Goal: Check status: Check status

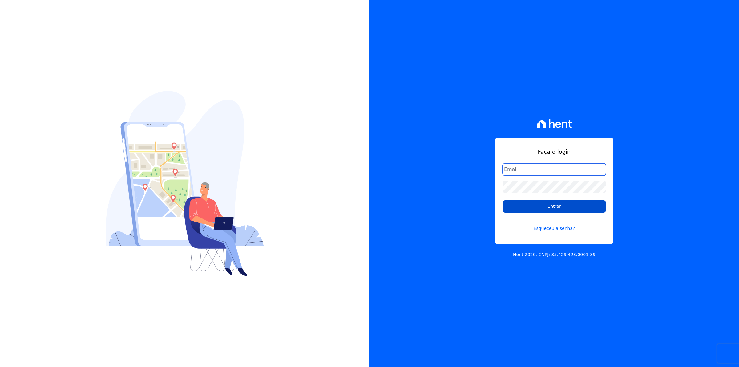
type input "[EMAIL_ADDRESS][DOMAIN_NAME]"
click at [552, 202] on input "Entrar" at bounding box center [555, 206] width 104 height 12
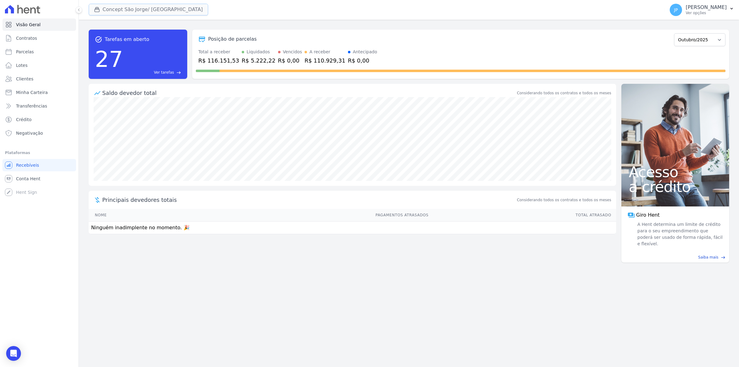
click at [107, 13] on button "Concept São Jorge/ Novo Hamburgo" at bounding box center [149, 10] width 120 height 12
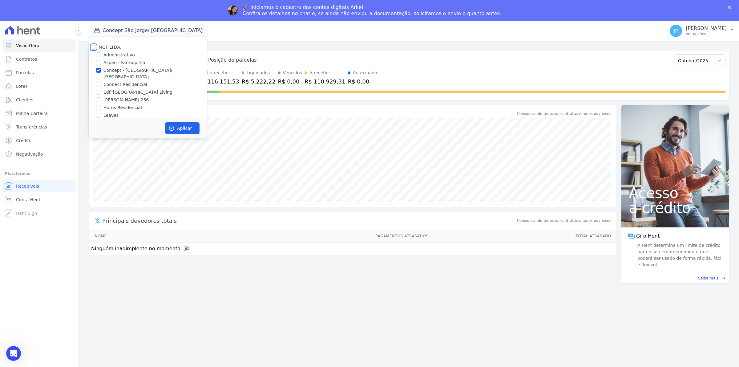
drag, startPoint x: 95, startPoint y: 26, endPoint x: 115, endPoint y: 63, distance: 41.9
click at [95, 29] on div "Concept São Jorge/ Novo Hamburgo MGF LTDA. Administrativo Aspen - Farroupilha C…" at bounding box center [376, 31] width 574 height 20
click at [182, 126] on button "Aplicar" at bounding box center [182, 128] width 35 height 12
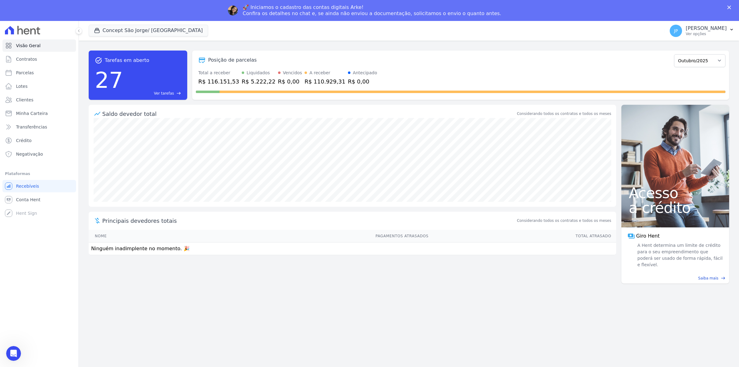
click at [729, 8] on polygon "Fechar" at bounding box center [730, 8] width 4 height 4
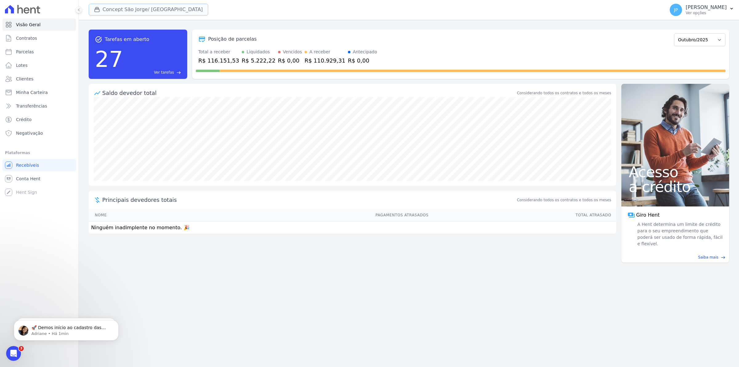
click at [121, 9] on button "Concept São Jorge/ Novo Hamburgo" at bounding box center [149, 10] width 120 height 12
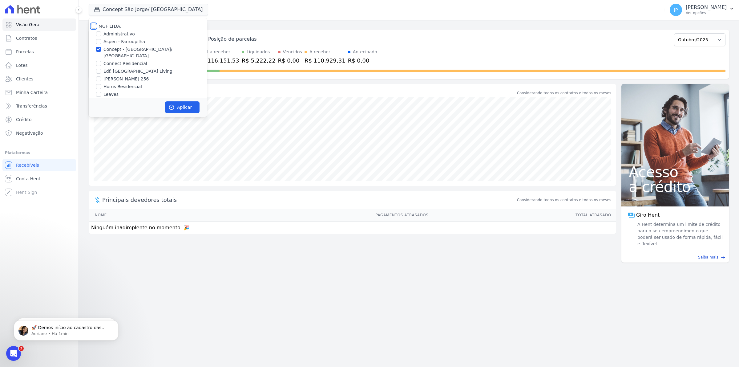
click at [94, 26] on input "MGF LTDA." at bounding box center [93, 26] width 5 height 5
checkbox input "true"
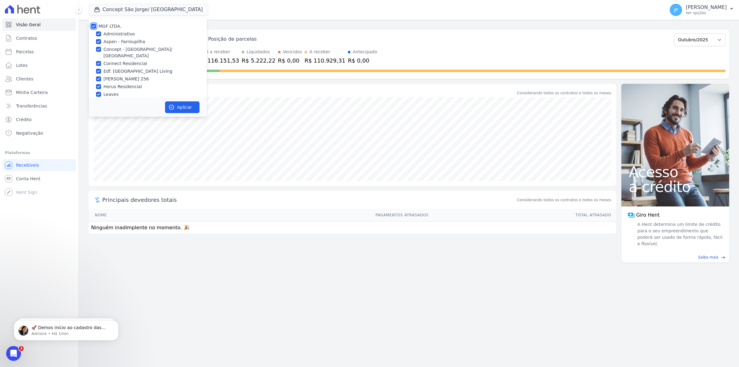
checkbox input "true"
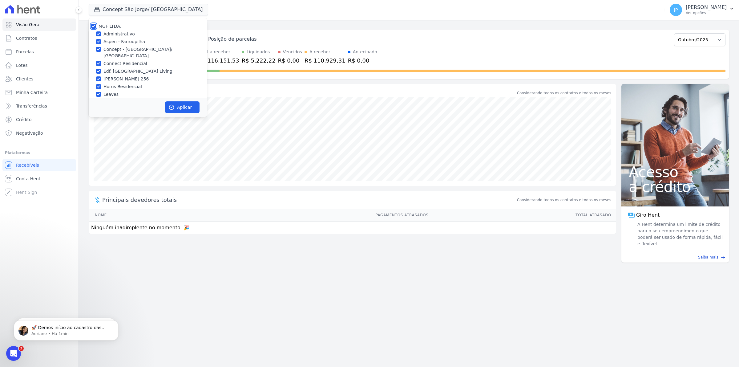
checkbox input "true"
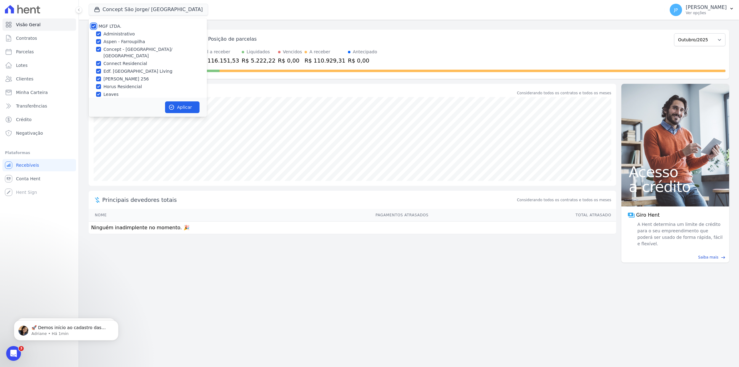
checkbox input "true"
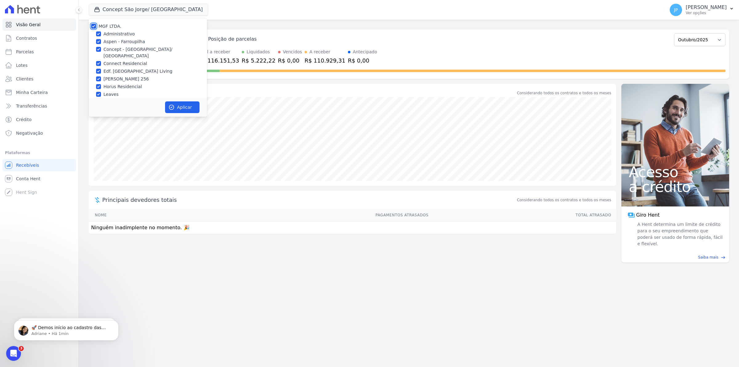
checkbox input "true"
click at [180, 105] on button "Aplicar" at bounding box center [182, 107] width 35 height 12
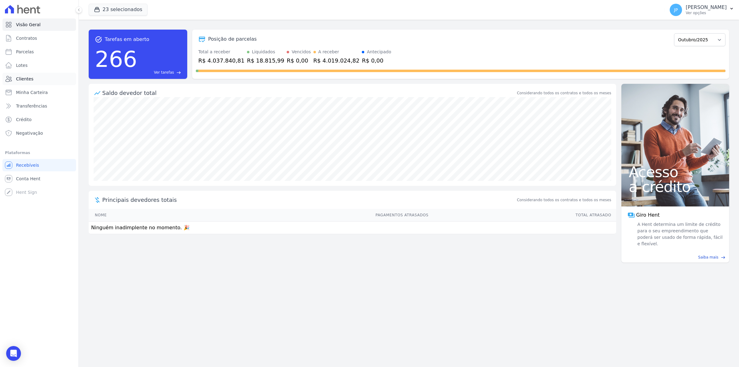
click at [29, 79] on span "Clientes" at bounding box center [24, 79] width 17 height 6
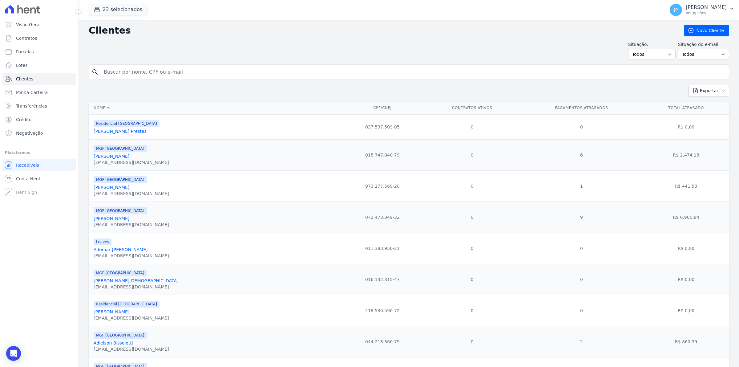
click at [165, 72] on input "search" at bounding box center [413, 72] width 627 height 12
paste input "GABRIEL BORGES SOARES"
type input "Gabriel Borges Soares"
drag, startPoint x: 151, startPoint y: 72, endPoint x: 102, endPoint y: 71, distance: 49.3
click at [102, 71] on input "Gabriel Borges Soares" at bounding box center [413, 72] width 627 height 12
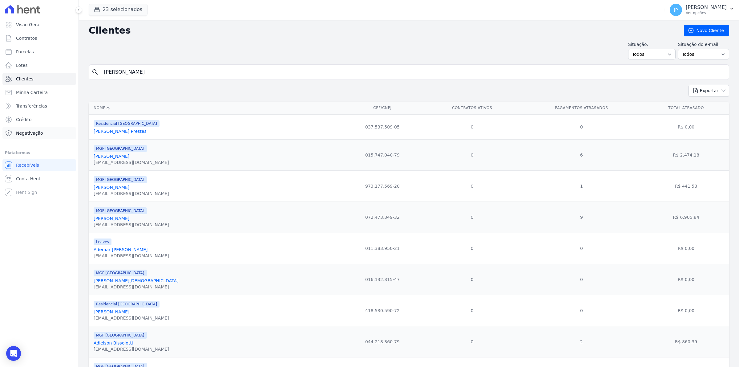
click at [30, 130] on span "Negativação" at bounding box center [29, 133] width 27 height 6
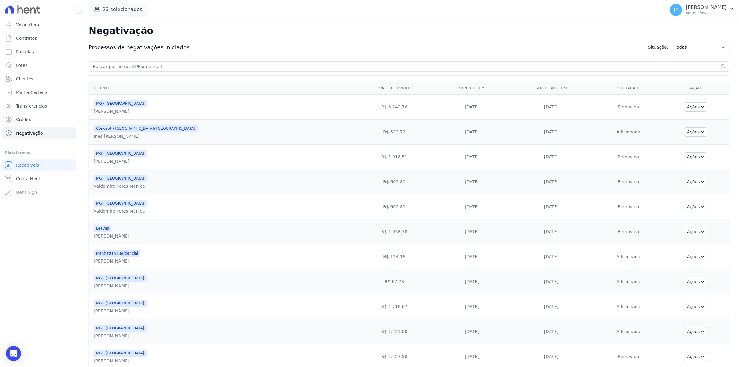
click at [165, 67] on input "search" at bounding box center [405, 66] width 628 height 7
paste input "Gabriel Borges Soares"
type input "Gabriel Borges Soares"
click at [721, 63] on button "search" at bounding box center [724, 66] width 6 height 6
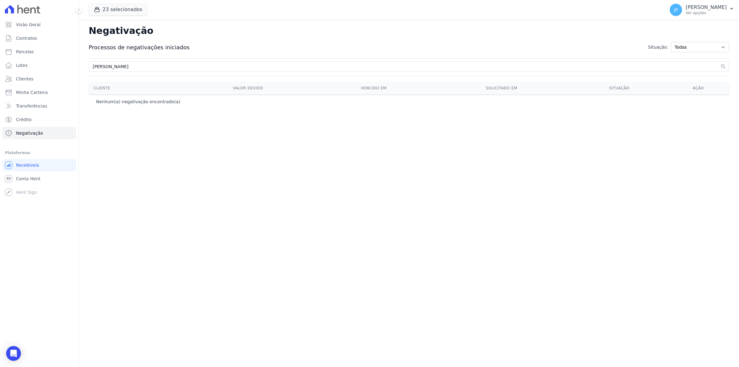
drag, startPoint x: 153, startPoint y: 65, endPoint x: 120, endPoint y: 68, distance: 33.1
click at [118, 69] on input "Gabriel Borges Soares" at bounding box center [405, 66] width 628 height 7
type input "Gabriel Borge"
click at [721, 63] on button "search" at bounding box center [724, 66] width 6 height 6
drag, startPoint x: 122, startPoint y: 68, endPoint x: 21, endPoint y: 80, distance: 101.8
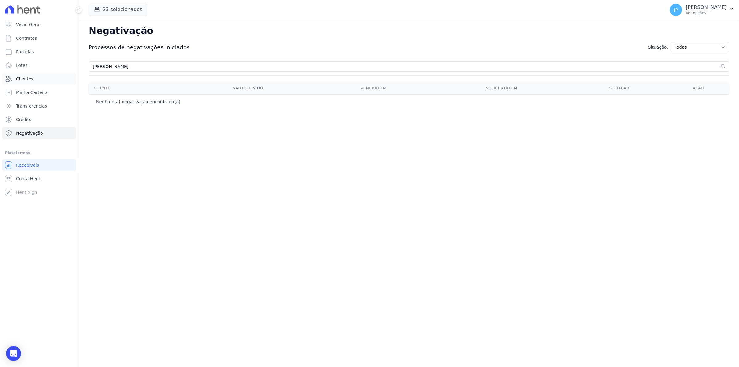
click at [21, 80] on div "Visão Geral Contratos Parcelas Lotes Clientes Minha Carteira Transferências Cré…" at bounding box center [369, 183] width 739 height 367
type input "gabriel"
click at [721, 63] on button "search" at bounding box center [724, 66] width 6 height 6
